Goal: Feedback & Contribution: Submit feedback/report problem

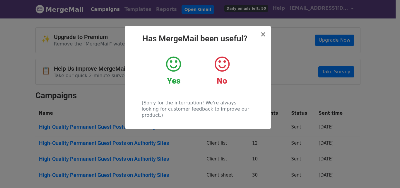
click at [260, 34] on h2 "Has MergeMail been useful?" at bounding box center [198, 39] width 136 height 10
click at [262, 35] on span "×" at bounding box center [263, 34] width 6 height 8
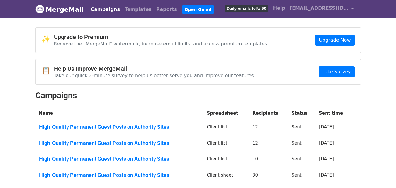
click at [222, 47] on div "✨ Upgrade to Premium Remove the "MergeMail" watermark, increase email limits, a…" at bounding box center [198, 40] width 325 height 25
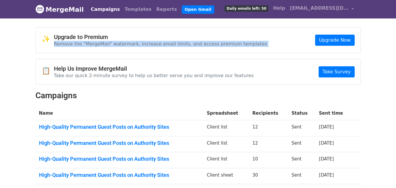
click at [222, 47] on div "✨ Upgrade to Premium Remove the "MergeMail" watermark, increase email limits, a…" at bounding box center [198, 40] width 325 height 25
click at [214, 45] on p "Remove the "MergeMail" watermark, increase email limits, and access premium tem…" at bounding box center [160, 44] width 213 height 6
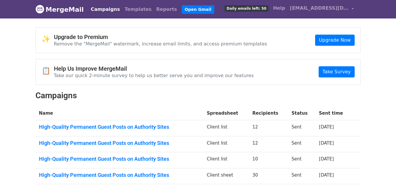
click at [214, 45] on p "Remove the "MergeMail" watermark, increase email limits, and access premium tem…" at bounding box center [160, 44] width 213 height 6
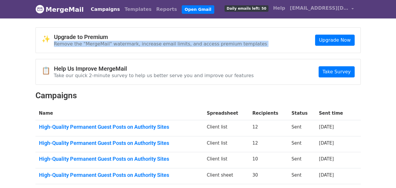
click at [214, 45] on p "Remove the "MergeMail" watermark, increase email limits, and access premium tem…" at bounding box center [160, 44] width 213 height 6
click at [174, 28] on div "✨ Upgrade to Premium Remove the "MergeMail" watermark, increase email limits, a…" at bounding box center [198, 40] width 325 height 25
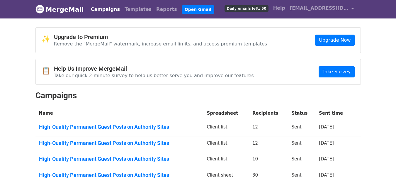
click at [174, 28] on div "✨ Upgrade to Premium Remove the "MergeMail" watermark, increase email limits, a…" at bounding box center [198, 40] width 325 height 25
click at [160, 39] on h4 "Upgrade to Premium" at bounding box center [160, 36] width 213 height 7
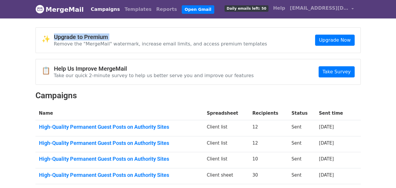
click at [160, 39] on h4 "Upgrade to Premium" at bounding box center [160, 36] width 213 height 7
click at [149, 42] on p "Remove the "MergeMail" watermark, increase email limits, and access premium tem…" at bounding box center [160, 44] width 213 height 6
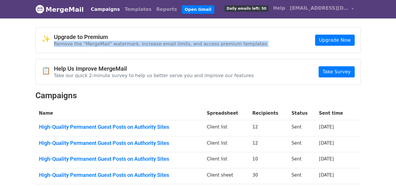
click at [149, 42] on p "Remove the "MergeMail" watermark, increase email limits, and access premium tem…" at bounding box center [160, 44] width 213 height 6
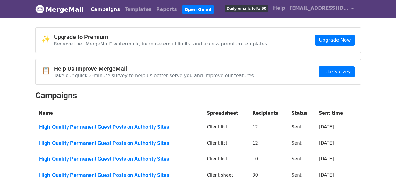
click at [138, 60] on div "📋 Help Us Improve MergeMail Take our quick 2-minute survey to help us better se…" at bounding box center [198, 71] width 325 height 25
click at [136, 69] on h4 "Help Us Improve MergeMail" at bounding box center [154, 68] width 200 height 7
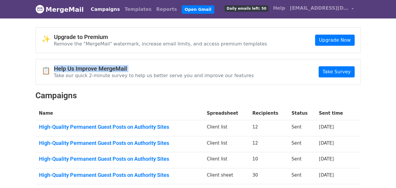
click at [136, 69] on h4 "Help Us Improve MergeMail" at bounding box center [154, 68] width 200 height 7
click at [143, 75] on p "Take our quick 2-minute survey to help us better serve you and improve our feat…" at bounding box center [154, 75] width 200 height 6
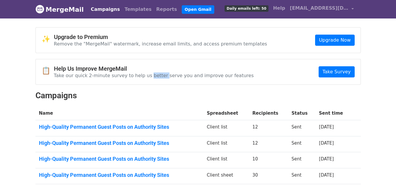
click at [143, 75] on p "Take our quick 2-minute survey to help us better serve you and improve our feat…" at bounding box center [154, 75] width 200 height 6
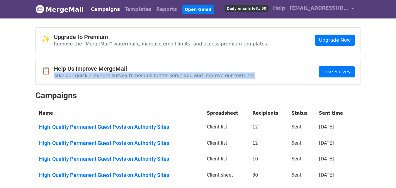
click at [143, 75] on p "Take our quick 2-minute survey to help us better serve you and improve our feat…" at bounding box center [154, 75] width 200 height 6
click at [141, 71] on h4 "Help Us Improve MergeMail" at bounding box center [154, 68] width 200 height 7
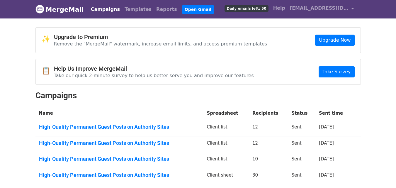
click at [141, 71] on h4 "Help Us Improve MergeMail" at bounding box center [154, 68] width 200 height 7
